Goal: Navigation & Orientation: Find specific page/section

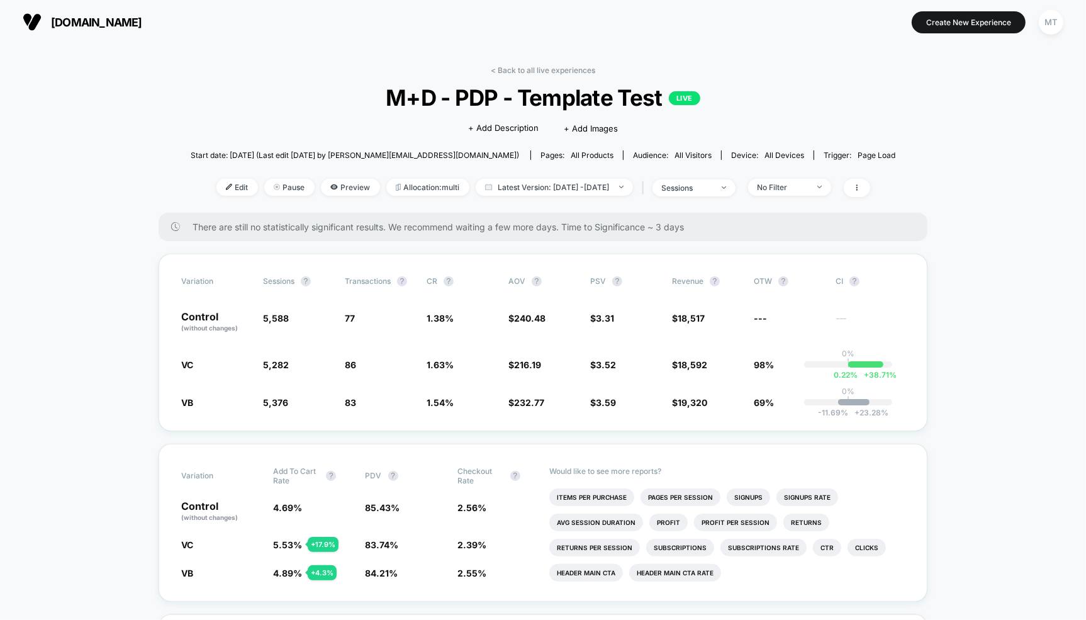
scroll to position [21, 0]
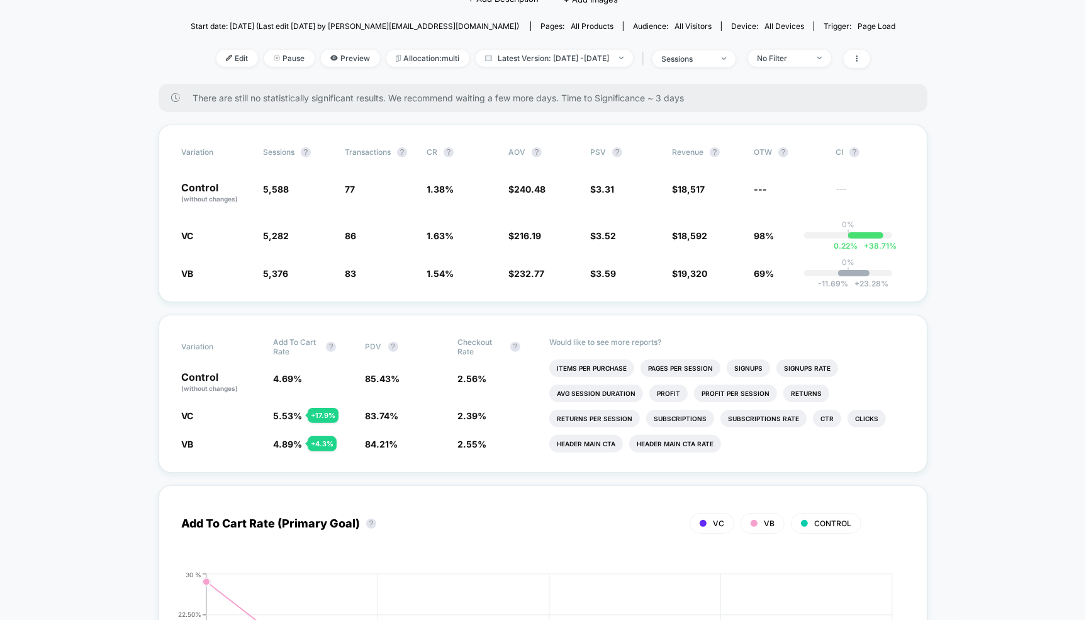
scroll to position [270, 0]
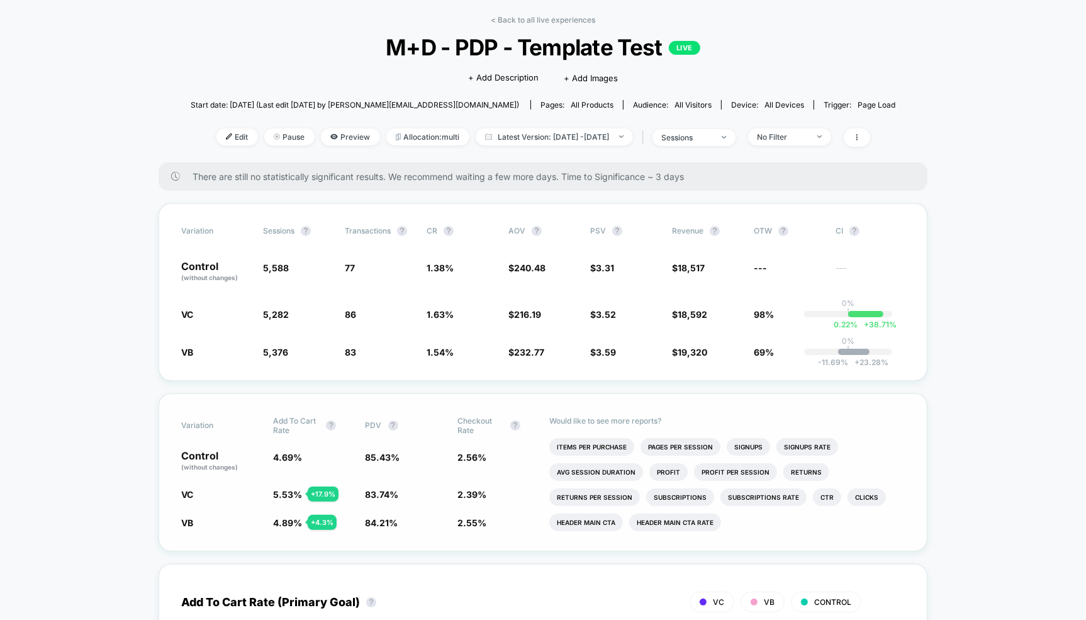
scroll to position [0, 0]
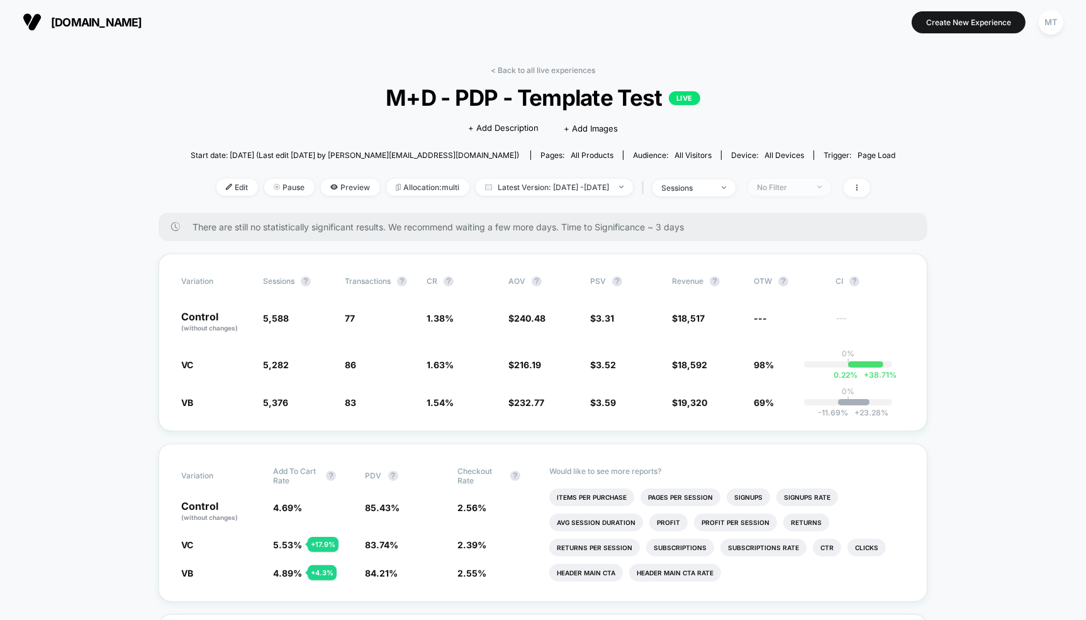
click at [808, 186] on div "No Filter" at bounding box center [782, 186] width 50 height 9
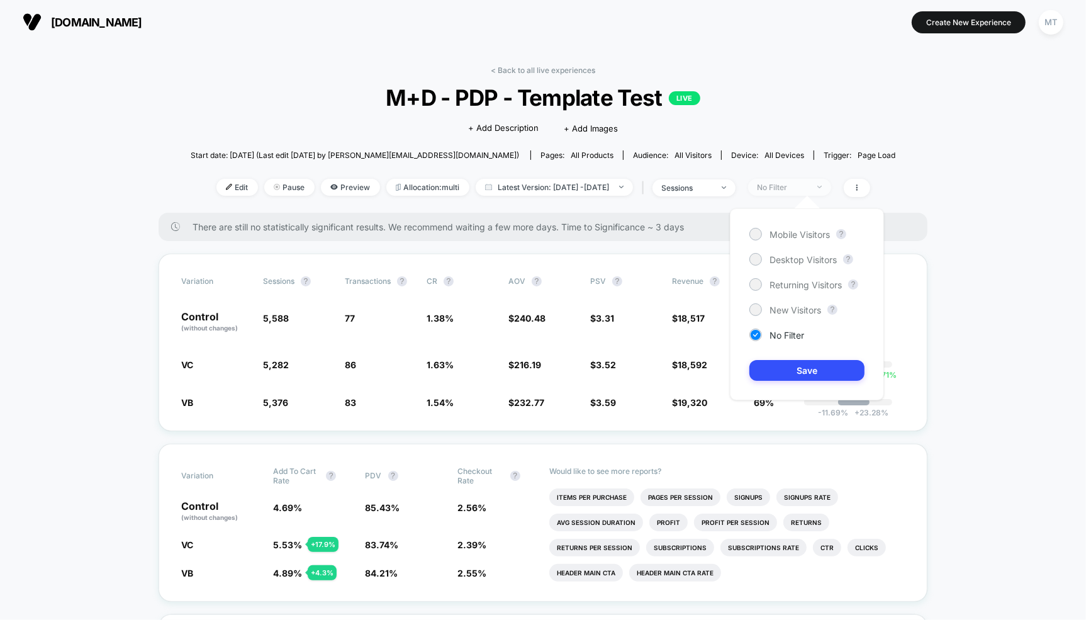
click at [808, 186] on div "No Filter" at bounding box center [782, 186] width 50 height 9
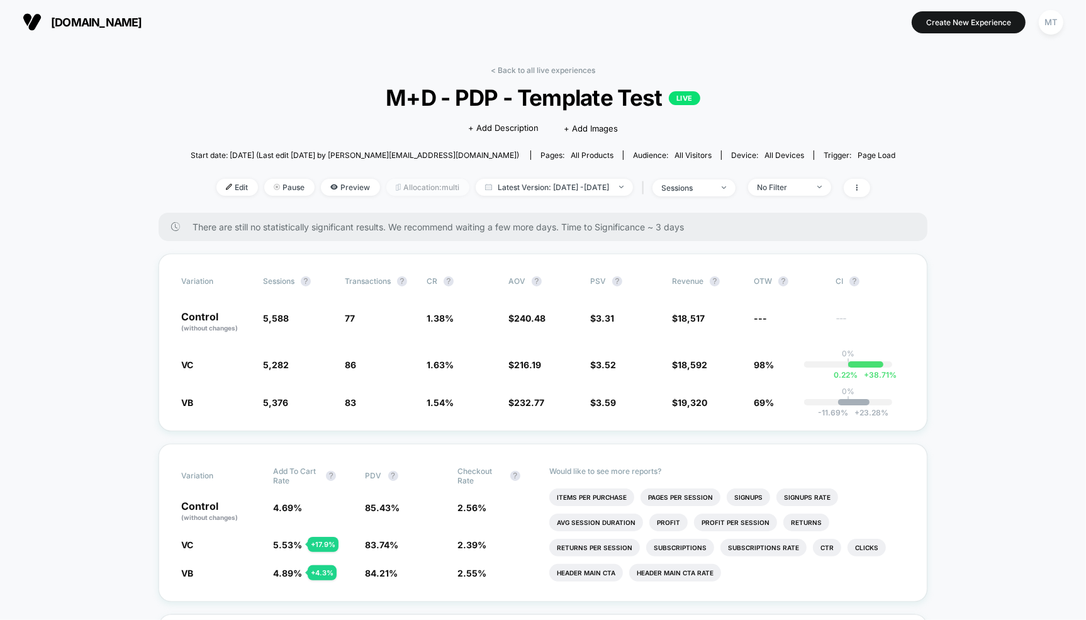
click at [393, 189] on span "Allocation: multi" at bounding box center [427, 187] width 83 height 17
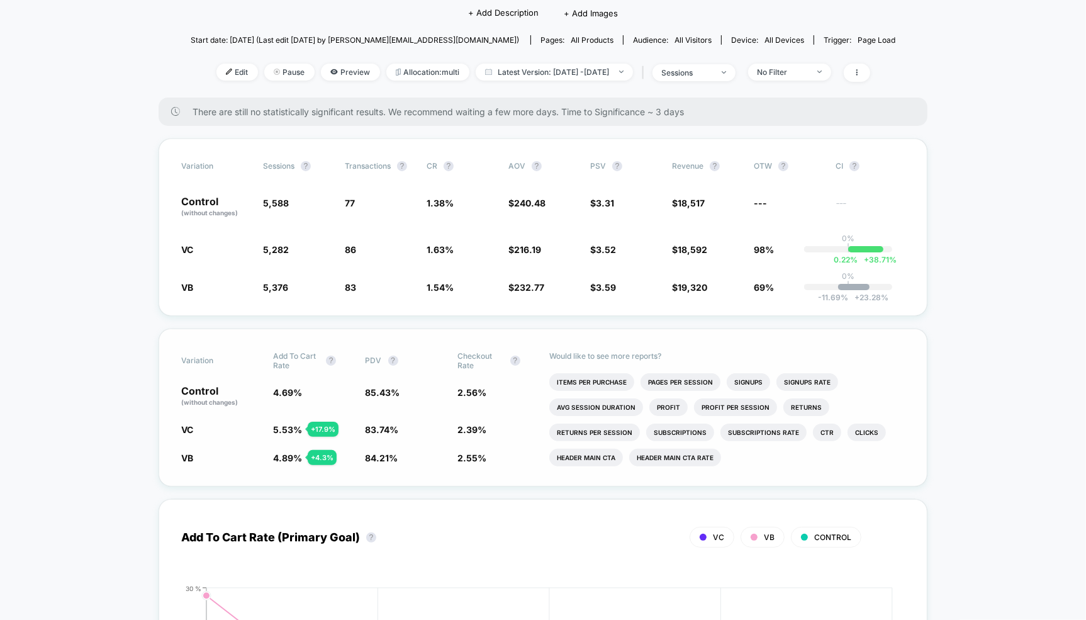
scroll to position [119, 0]
